Goal: Transaction & Acquisition: Purchase product/service

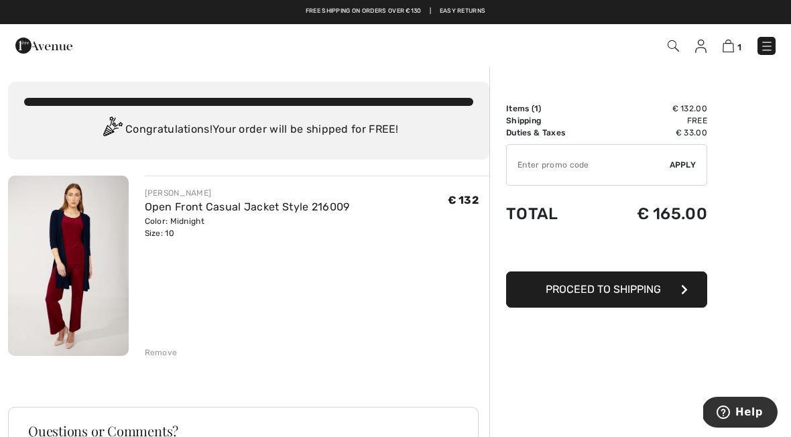
click at [765, 51] on img at bounding box center [766, 46] width 13 height 13
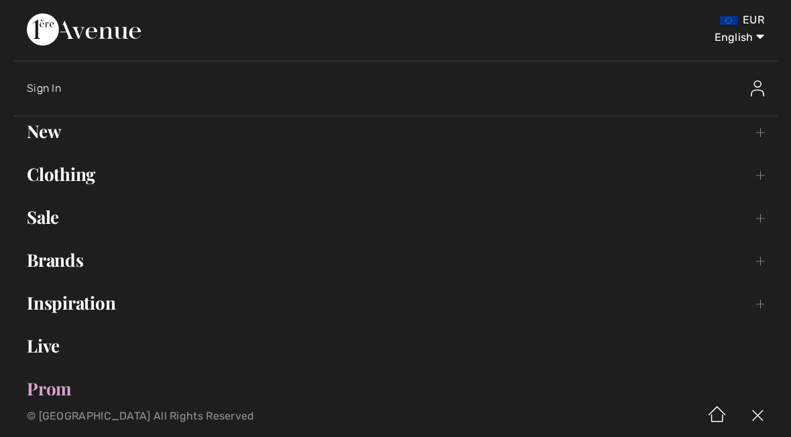
click at [69, 177] on link "Clothing Toggle submenu" at bounding box center [395, 173] width 764 height 29
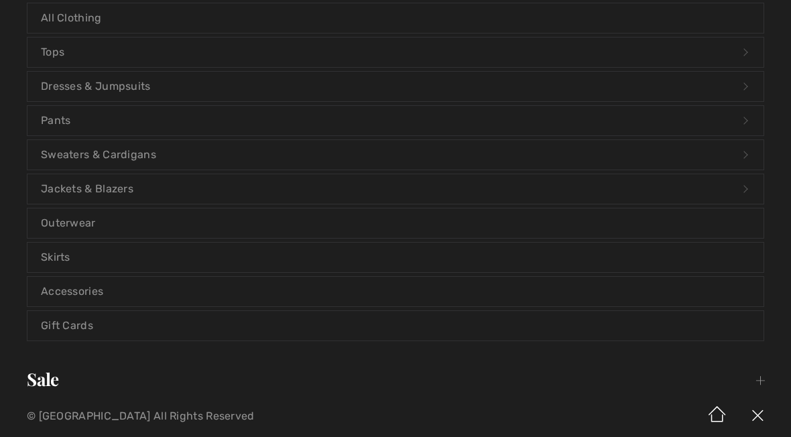
scroll to position [194, 0]
click at [66, 226] on link "Outerwear" at bounding box center [395, 222] width 736 height 29
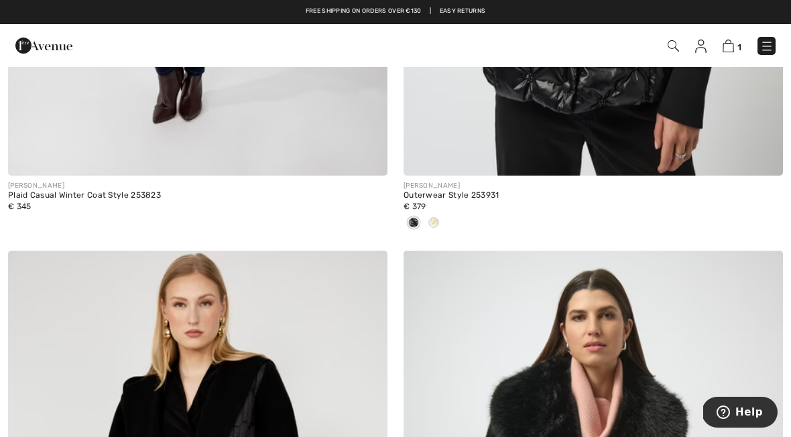
scroll to position [2297, 0]
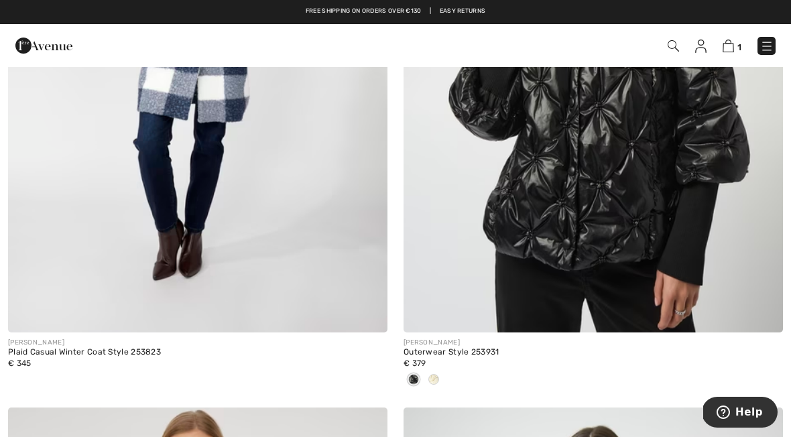
click at [432, 375] on span at bounding box center [433, 379] width 11 height 11
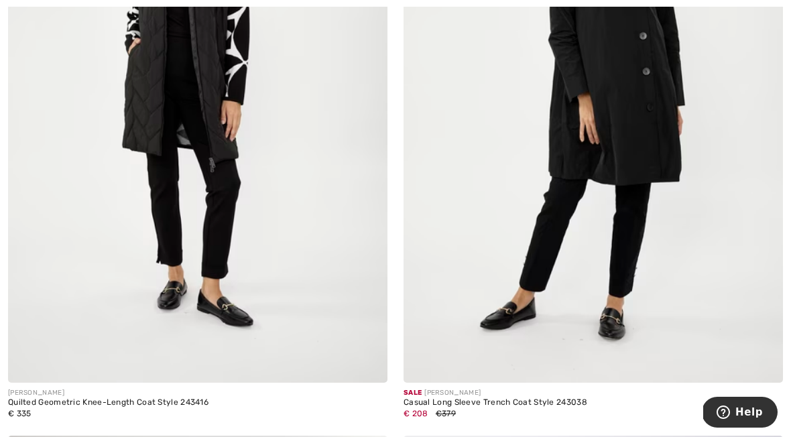
scroll to position [10169, 0]
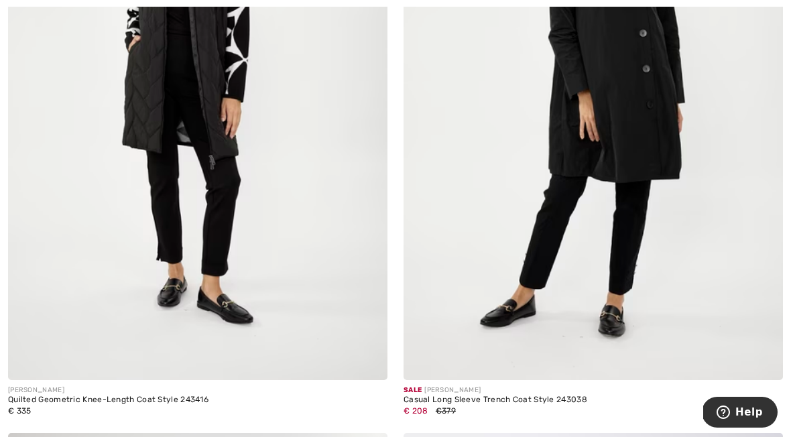
click at [525, 204] on img at bounding box center [592, 95] width 379 height 569
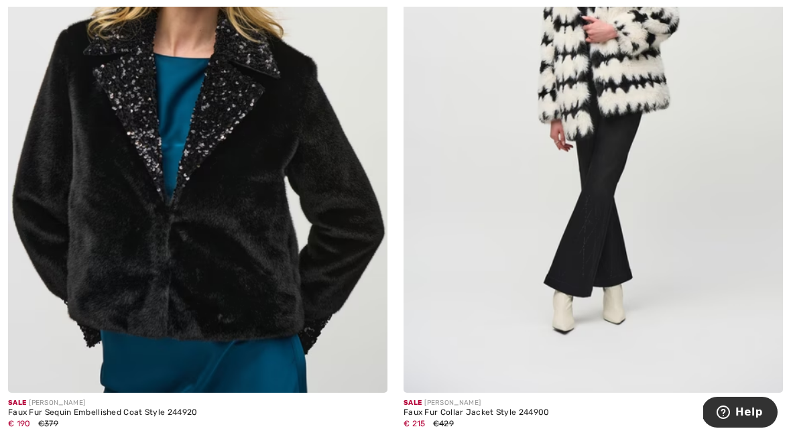
scroll to position [11400, 0]
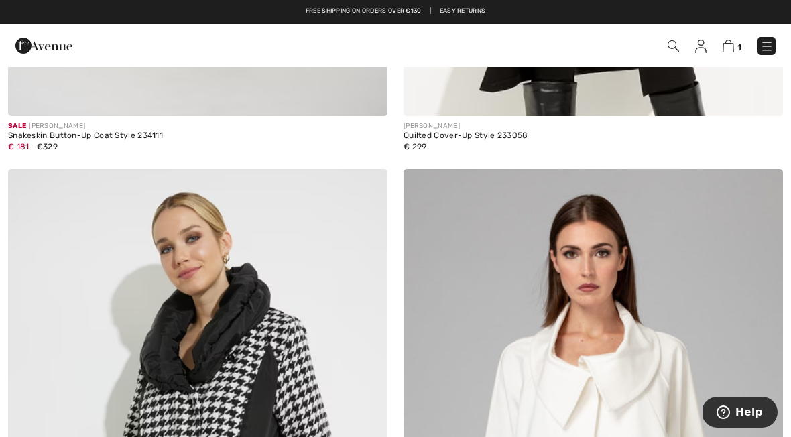
scroll to position [3135, 0]
